Goal: Understand process/instructions: Learn how to perform a task or action

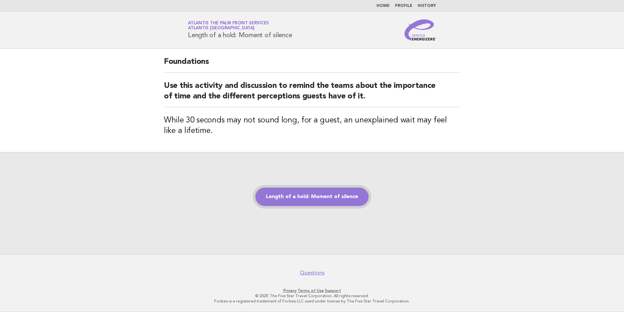
click at [335, 195] on link "Length of a hold: Moment of silence" at bounding box center [311, 197] width 113 height 18
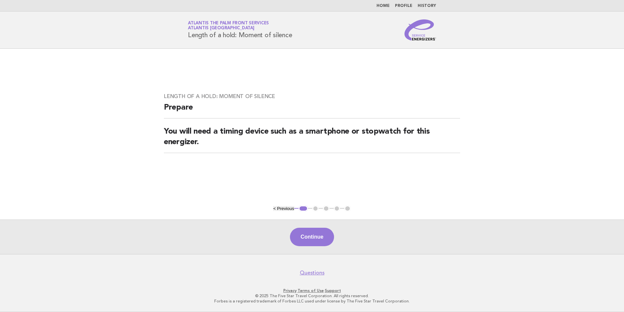
click at [302, 248] on div "Continue" at bounding box center [312, 237] width 624 height 35
click at [306, 238] on button "Continue" at bounding box center [312, 237] width 44 height 18
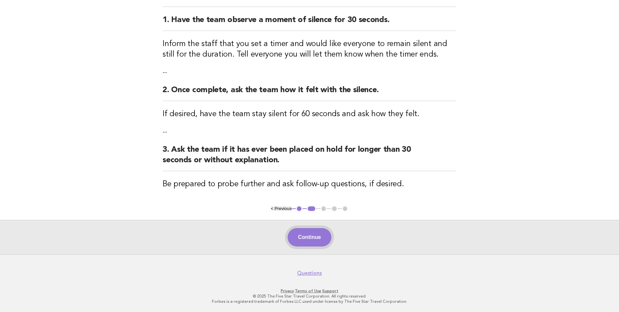
click at [323, 235] on button "Continue" at bounding box center [310, 237] width 44 height 18
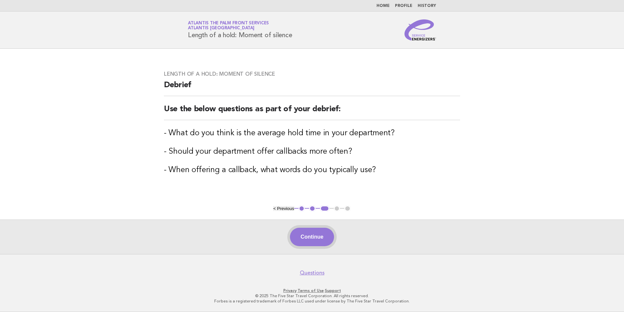
click at [307, 235] on button "Continue" at bounding box center [312, 237] width 44 height 18
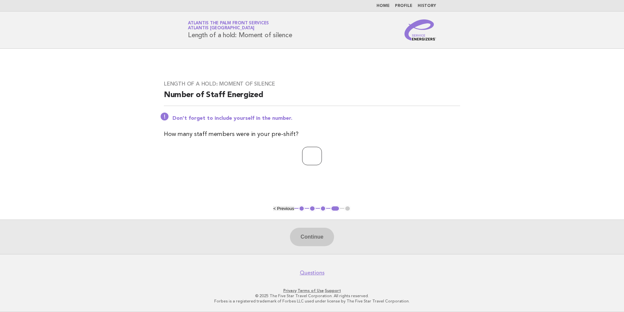
click at [316, 161] on input "number" at bounding box center [312, 156] width 20 height 18
type input "*"
click at [311, 233] on button "Continue" at bounding box center [312, 237] width 44 height 18
